Goal: Task Accomplishment & Management: Use online tool/utility

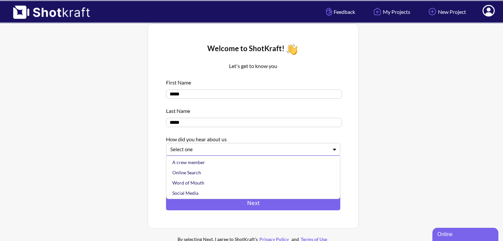
click at [290, 150] on div at bounding box center [249, 149] width 158 height 8
click at [225, 172] on div "Online Search" at bounding box center [255, 172] width 168 height 10
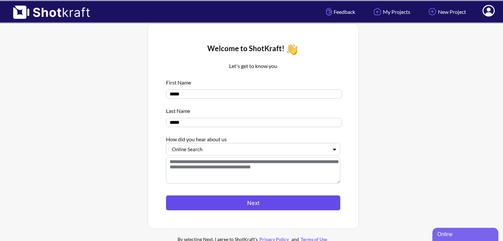
drag, startPoint x: 224, startPoint y: 195, endPoint x: 224, endPoint y: 202, distance: 6.9
click at [224, 202] on div "Let's get to know you First Name ***** Last Name ***** How did you hear about u…" at bounding box center [253, 133] width 174 height 153
click at [224, 202] on button "Next" at bounding box center [253, 202] width 174 height 15
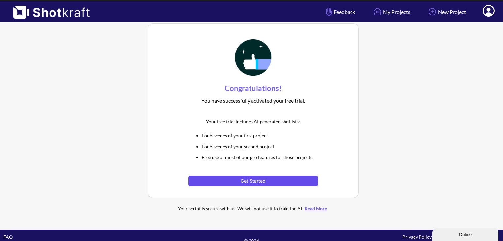
click at [230, 178] on button "Get Started" at bounding box center [252, 180] width 129 height 11
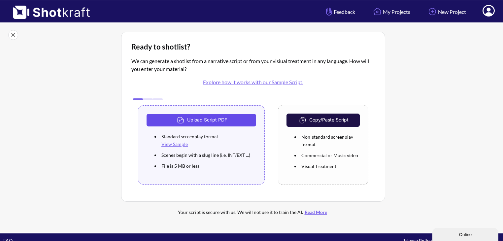
click at [220, 119] on button "Upload Script PDF" at bounding box center [201, 120] width 110 height 13
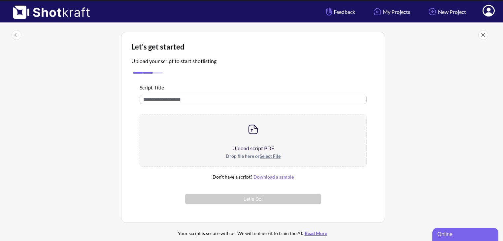
click at [263, 153] on u "Select File" at bounding box center [270, 156] width 21 height 6
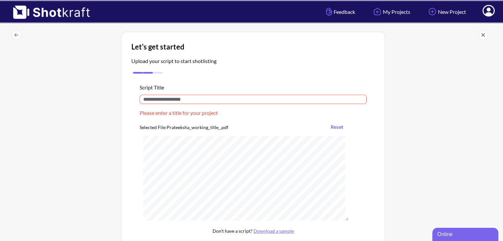
click at [190, 100] on input "text" at bounding box center [253, 99] width 227 height 9
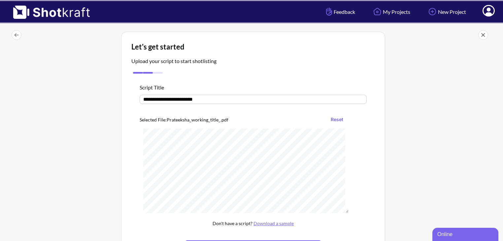
type input "**********"
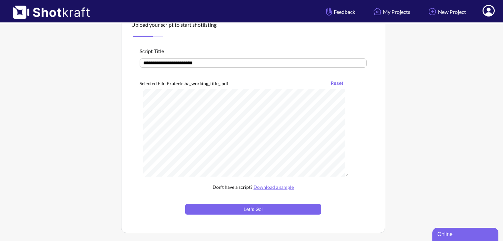
scroll to position [44, 0]
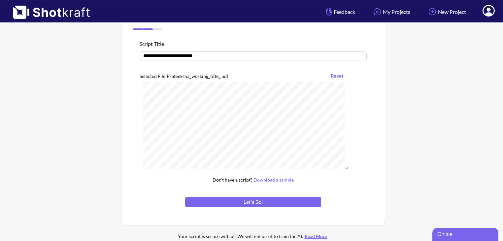
drag, startPoint x: 457, startPoint y: 229, endPoint x: 317, endPoint y: 202, distance: 142.7
click at [432, 226] on html "Online" at bounding box center [465, 233] width 67 height 15
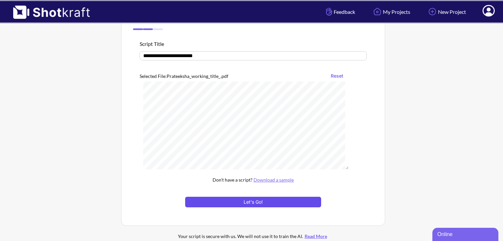
click at [317, 202] on button "Let's Go!" at bounding box center [253, 202] width 136 height 11
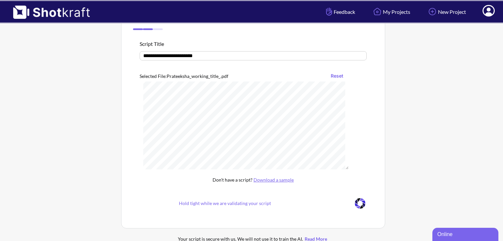
scroll to position [36, 0]
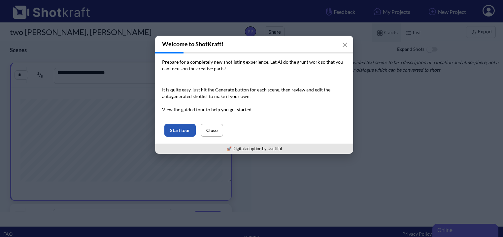
click at [188, 131] on button "Start tour" at bounding box center [179, 130] width 31 height 13
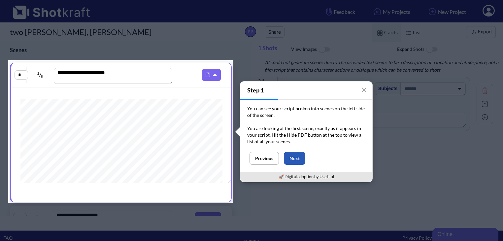
click at [302, 154] on button "Next" at bounding box center [294, 158] width 21 height 13
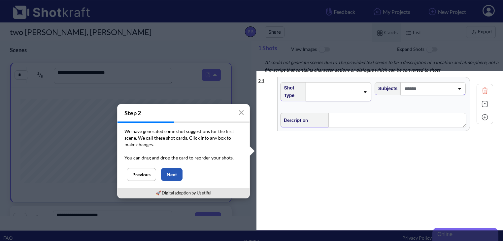
click at [174, 172] on button "Next" at bounding box center [171, 174] width 21 height 13
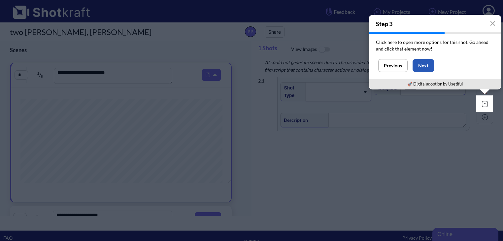
click at [418, 68] on button "Next" at bounding box center [422, 65] width 21 height 13
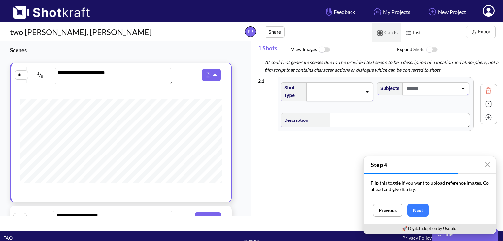
click at [316, 90] on span at bounding box center [335, 91] width 53 height 9
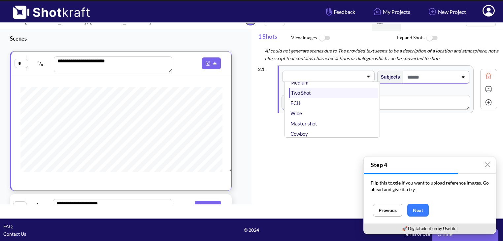
scroll to position [31, 0]
click at [298, 115] on li "Wide" at bounding box center [333, 114] width 89 height 10
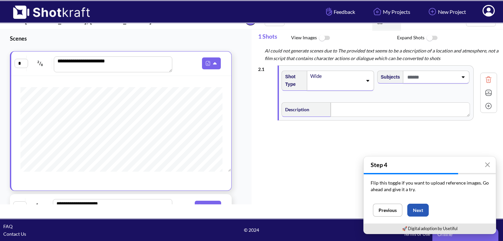
click at [413, 206] on button "Next" at bounding box center [417, 210] width 21 height 13
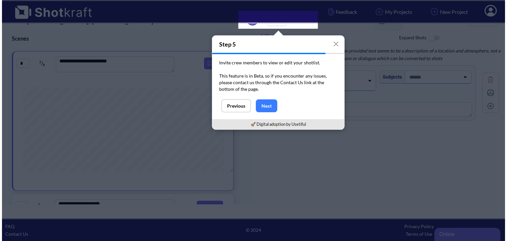
scroll to position [0, 0]
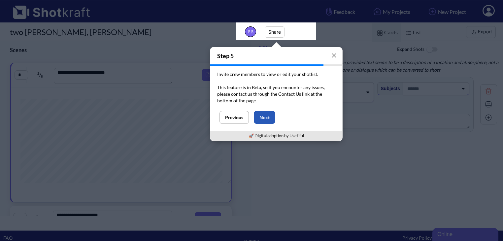
click at [262, 115] on button "Next" at bounding box center [264, 117] width 21 height 13
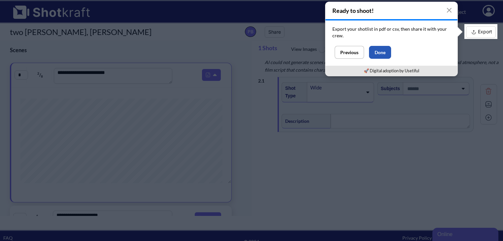
click at [380, 50] on button "Done" at bounding box center [380, 52] width 22 height 13
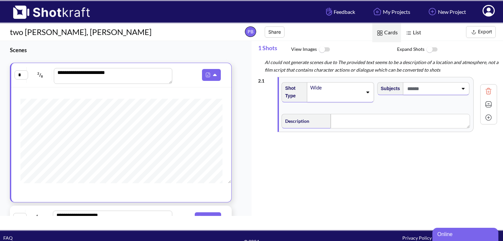
click at [435, 84] on span at bounding box center [431, 88] width 52 height 11
click at [435, 84] on span at bounding box center [419, 88] width 78 height 11
click at [365, 124] on textarea at bounding box center [400, 121] width 139 height 15
type textarea "**********"
click at [377, 169] on div "2 . 1 Shot Type Wide Subjects Description Notes Movement Camera Focus Frame Foc…" at bounding box center [380, 152] width 245 height 156
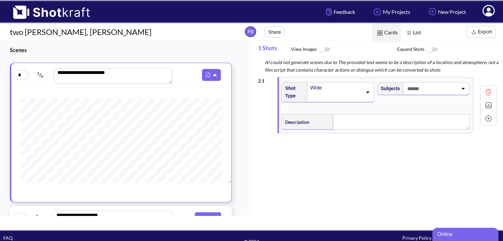
type textarea "**********"
click at [488, 116] on img at bounding box center [488, 118] width 10 height 10
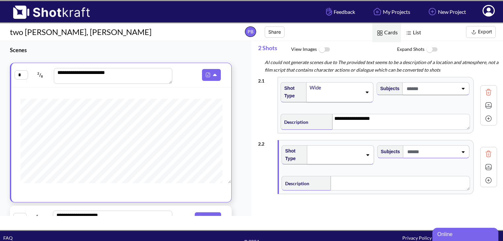
click at [440, 89] on span at bounding box center [431, 88] width 53 height 11
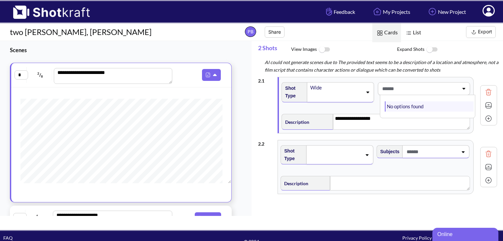
click at [404, 106] on li "No options found" at bounding box center [429, 106] width 89 height 10
click at [402, 37] on span "List" at bounding box center [412, 32] width 23 height 19
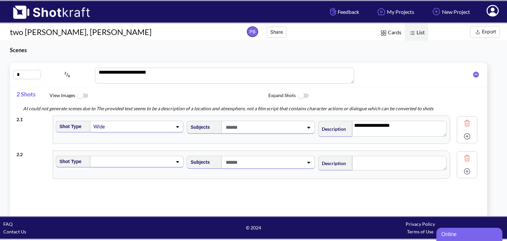
click at [385, 35] on img at bounding box center [383, 33] width 9 height 9
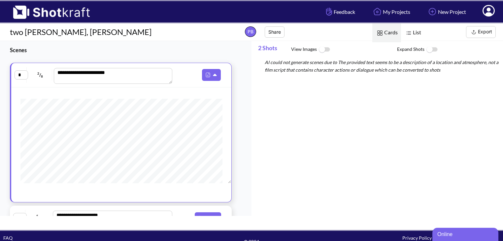
click at [483, 8] on span at bounding box center [488, 12] width 22 height 20
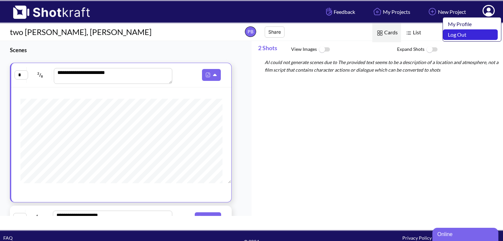
click at [456, 33] on link "Log Out" at bounding box center [470, 34] width 55 height 11
